Goal: Task Accomplishment & Management: Use online tool/utility

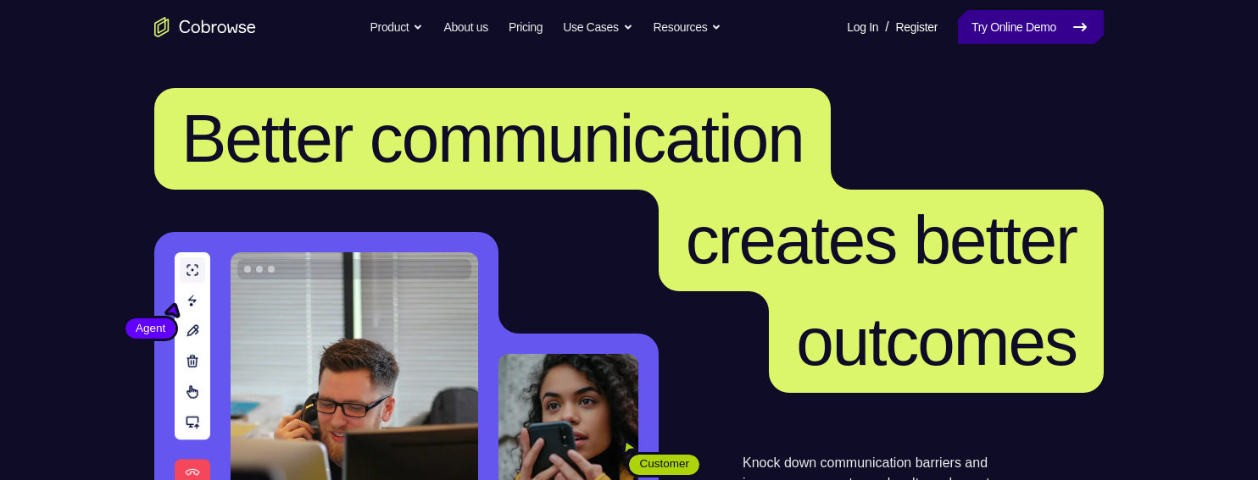
click at [1044, 33] on link "Try Online Demo" at bounding box center [1031, 27] width 146 height 34
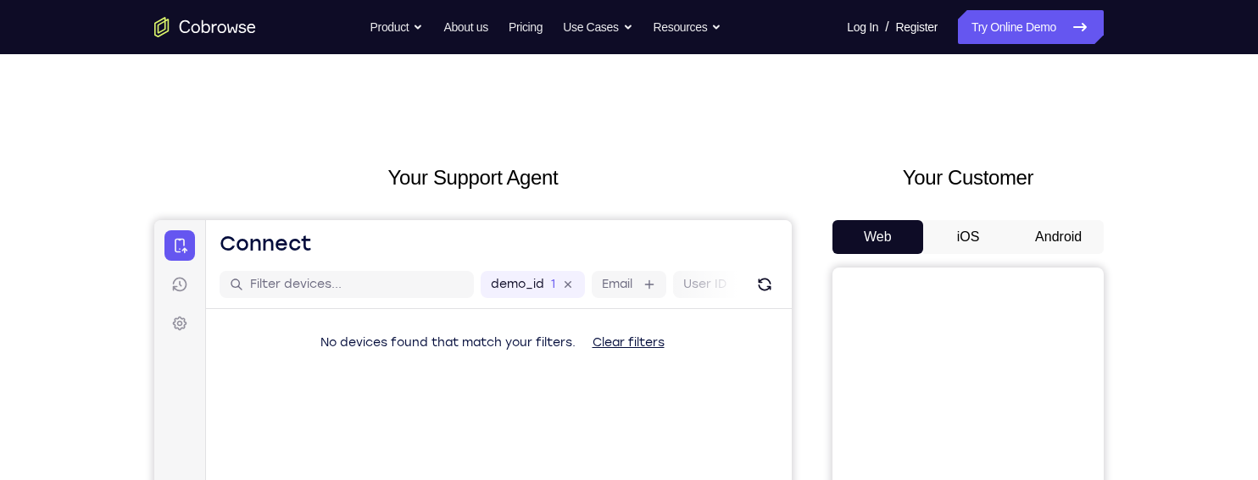
click at [978, 228] on button "iOS" at bounding box center [968, 237] width 91 height 34
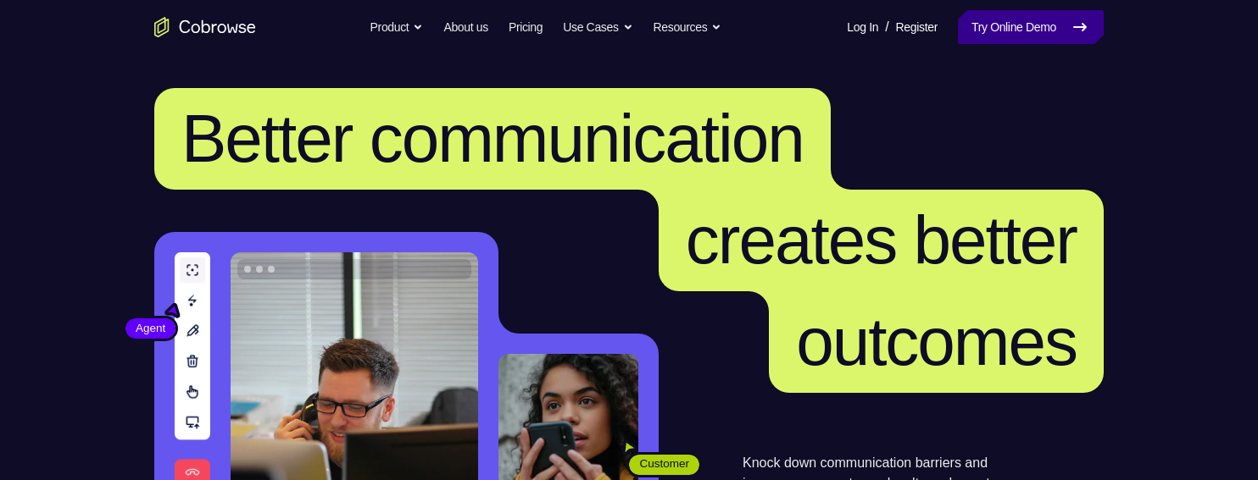
click at [1033, 14] on link "Try Online Demo" at bounding box center [1031, 27] width 146 height 34
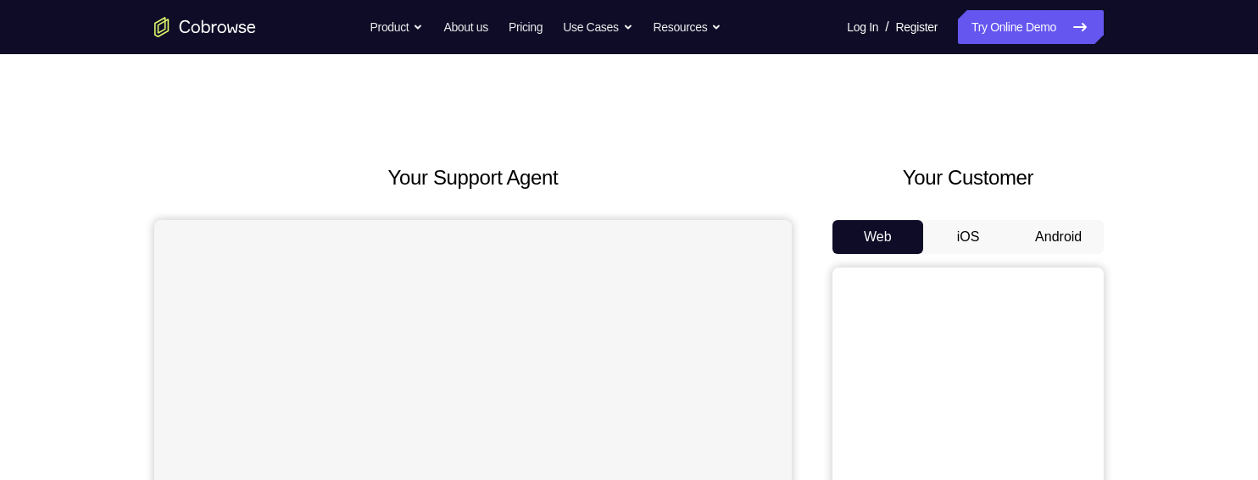
click at [979, 239] on button "iOS" at bounding box center [968, 237] width 91 height 34
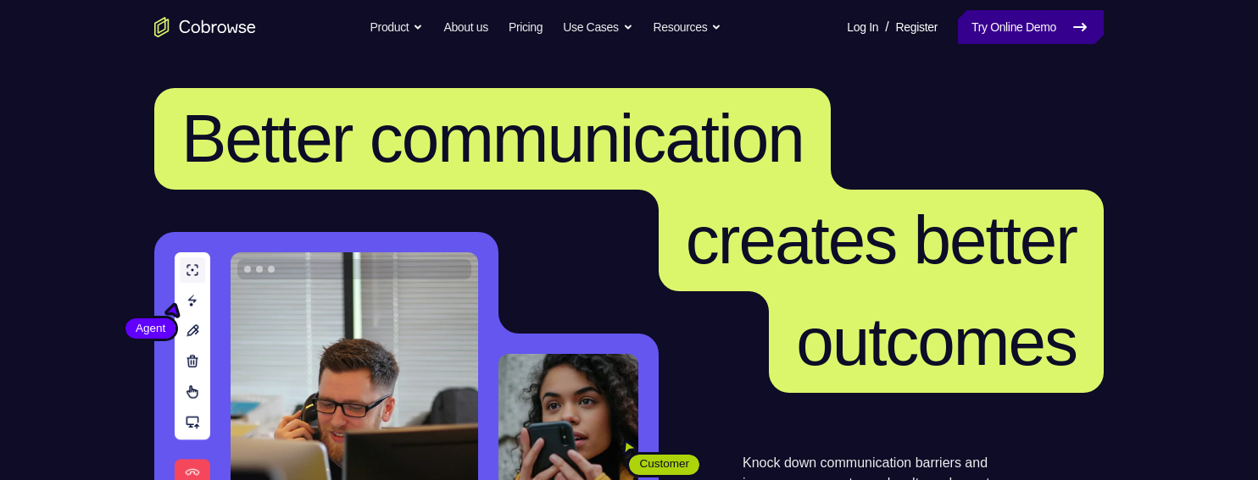
click at [991, 31] on link "Try Online Demo" at bounding box center [1031, 27] width 146 height 34
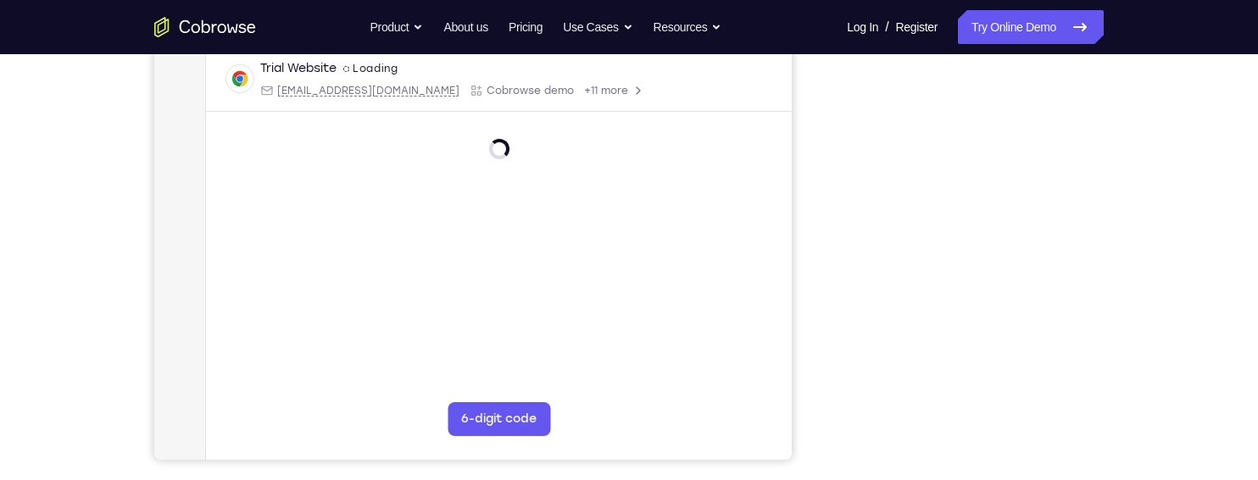
scroll to position [333, 0]
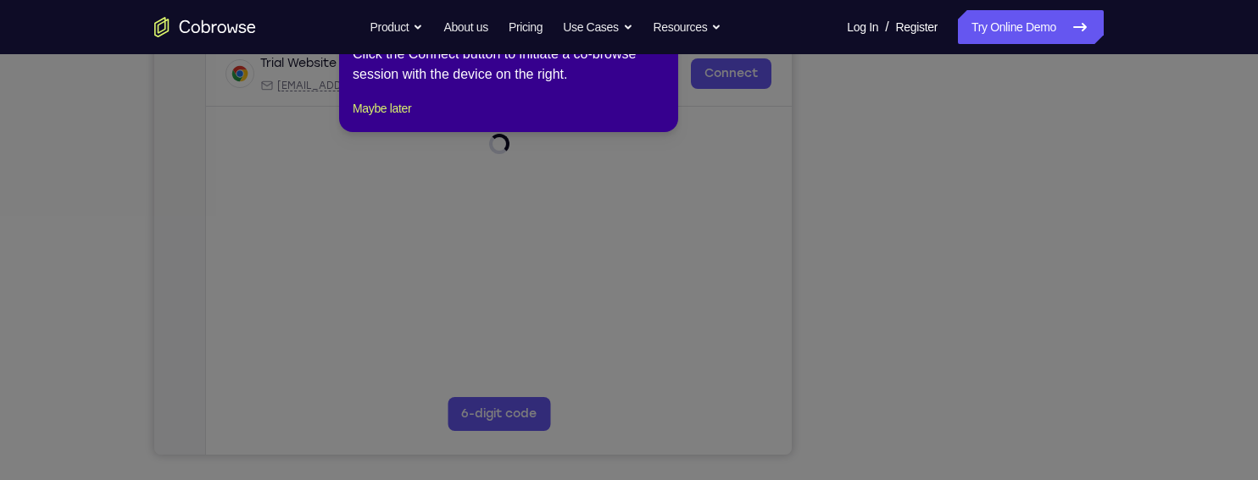
click at [1155, 280] on icon at bounding box center [629, 236] width 1258 height 487
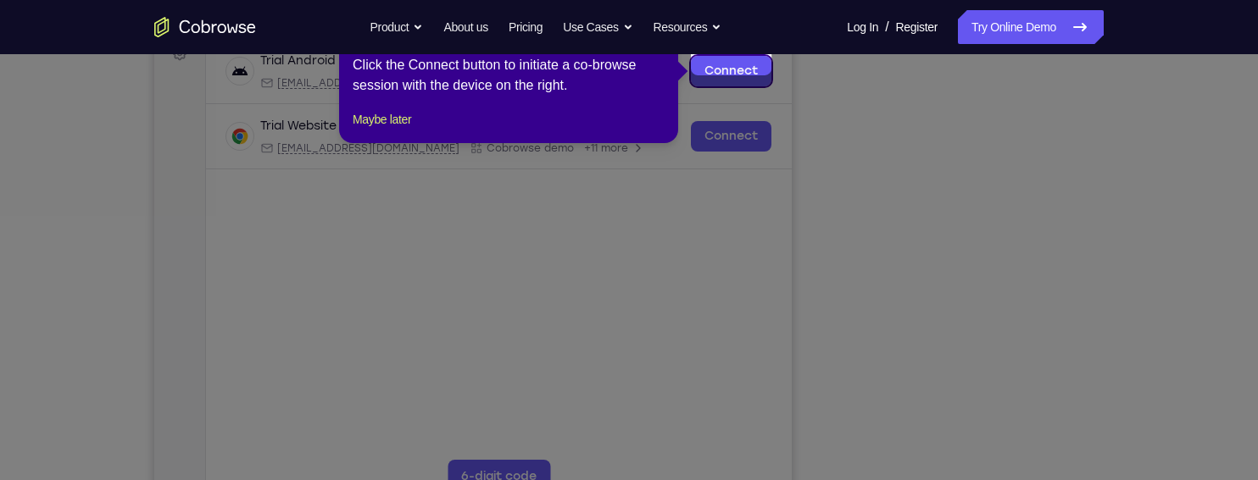
scroll to position [261, 0]
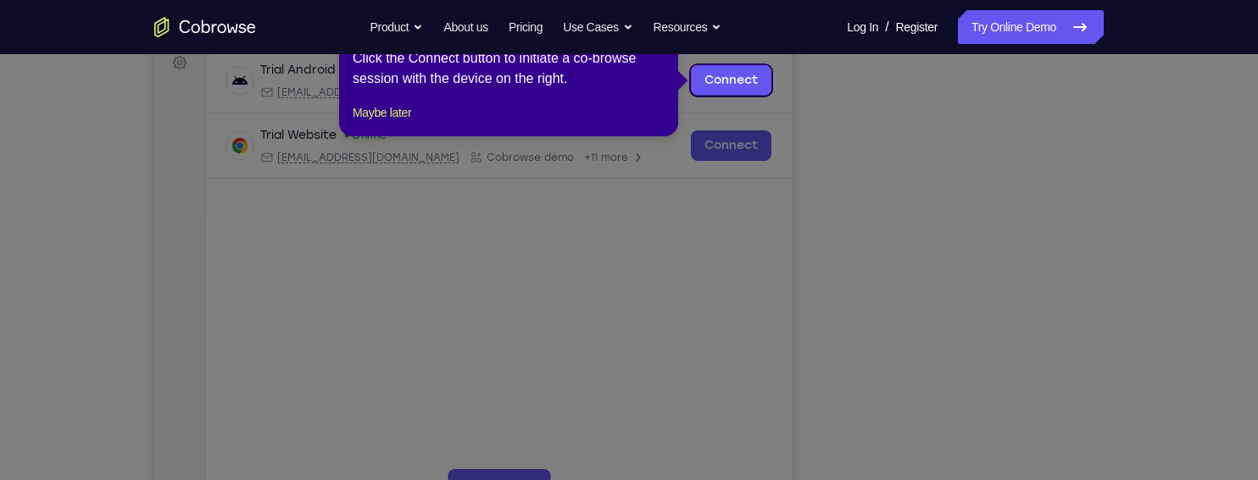
click at [1027, 295] on icon at bounding box center [629, 240] width 1258 height 480
click at [382, 123] on button "Maybe later" at bounding box center [382, 113] width 58 height 20
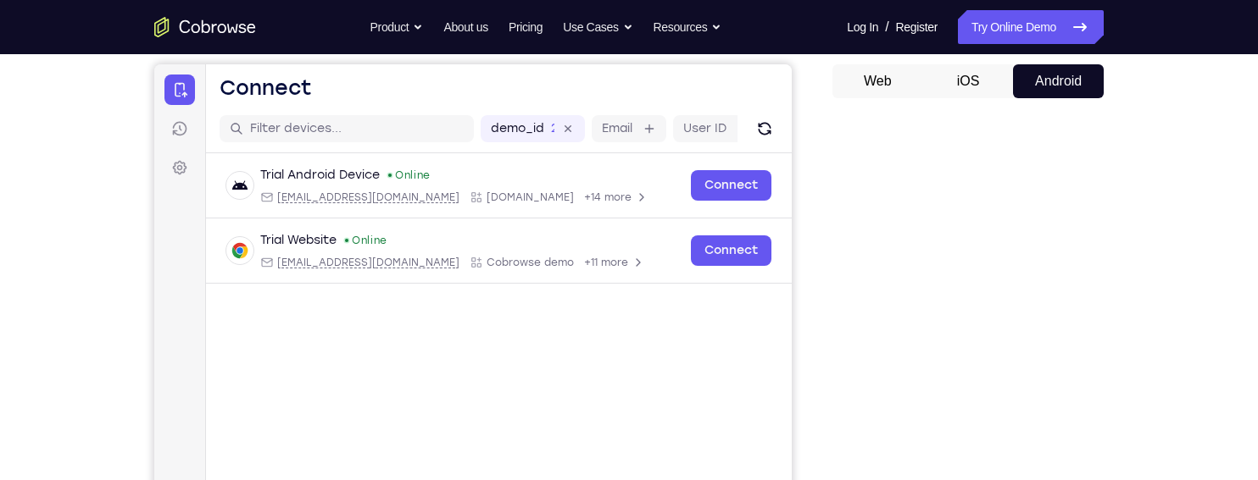
scroll to position [155, 0]
